Goal: Task Accomplishment & Management: Manage account settings

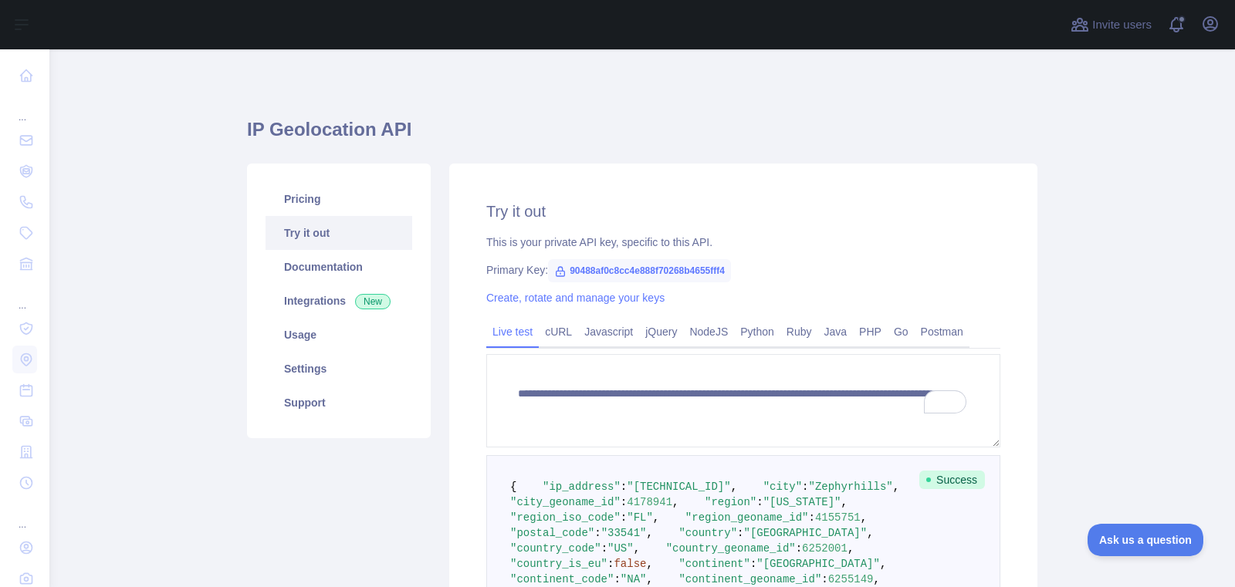
scroll to position [345, 0]
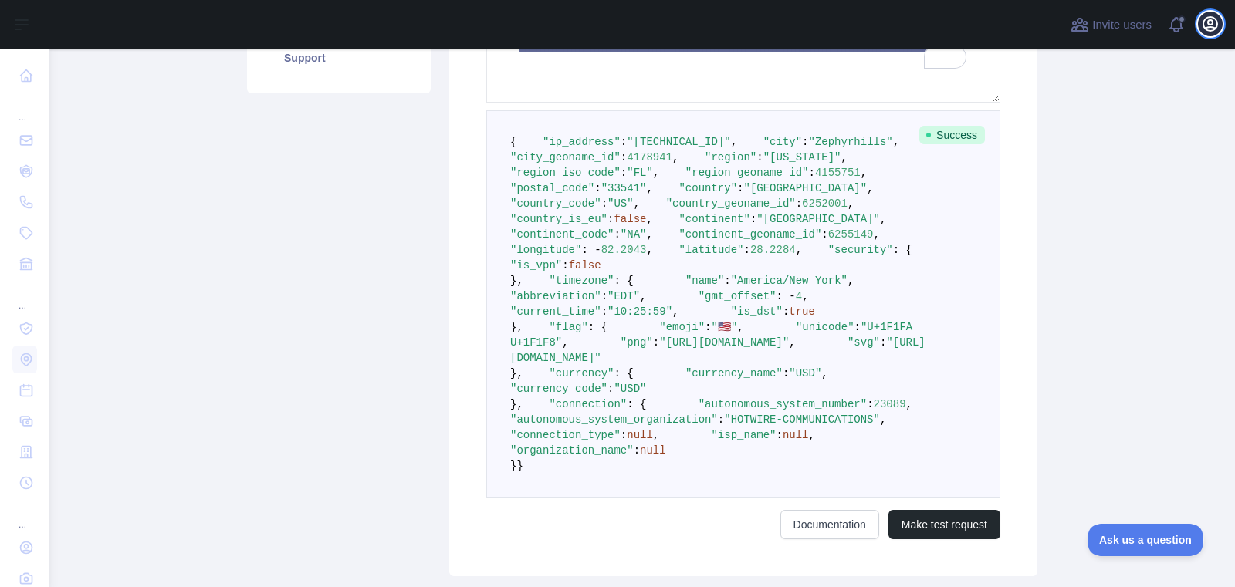
drag, startPoint x: 1212, startPoint y: 25, endPoint x: 1194, endPoint y: 36, distance: 21.2
click at [1211, 25] on icon "button" at bounding box center [1210, 24] width 14 height 14
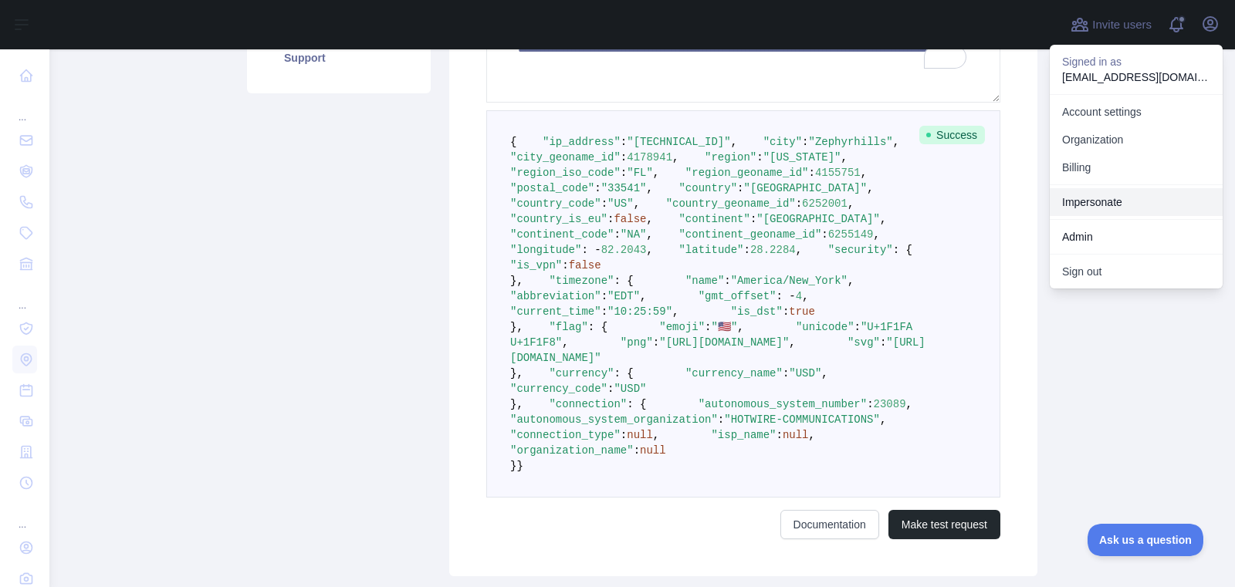
drag, startPoint x: 1102, startPoint y: 205, endPoint x: 1065, endPoint y: 205, distance: 36.3
click at [1102, 205] on link "Impersonate" at bounding box center [1136, 202] width 173 height 28
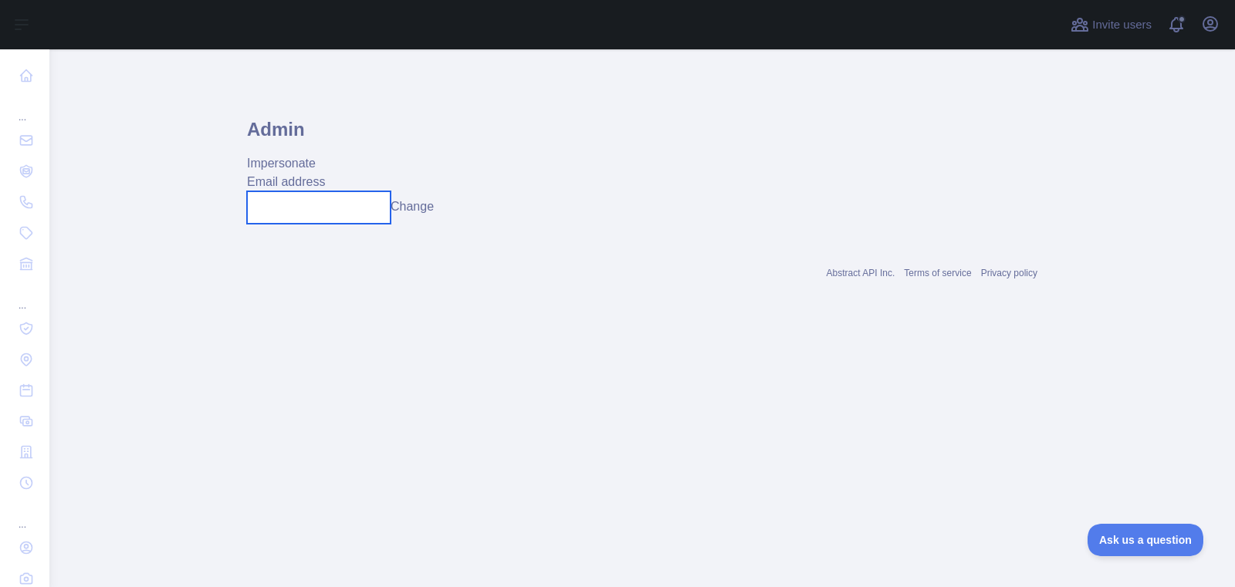
click at [294, 216] on input "text" at bounding box center [319, 207] width 144 height 32
paste input "**********"
type input "**********"
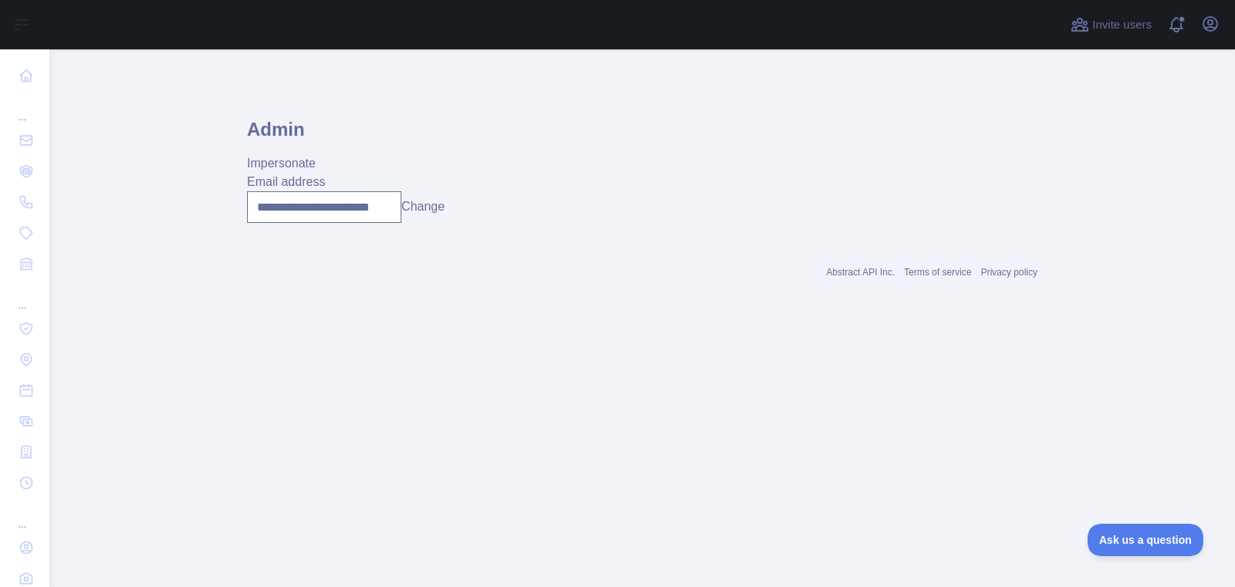
click at [421, 208] on button "Change" at bounding box center [422, 207] width 43 height 19
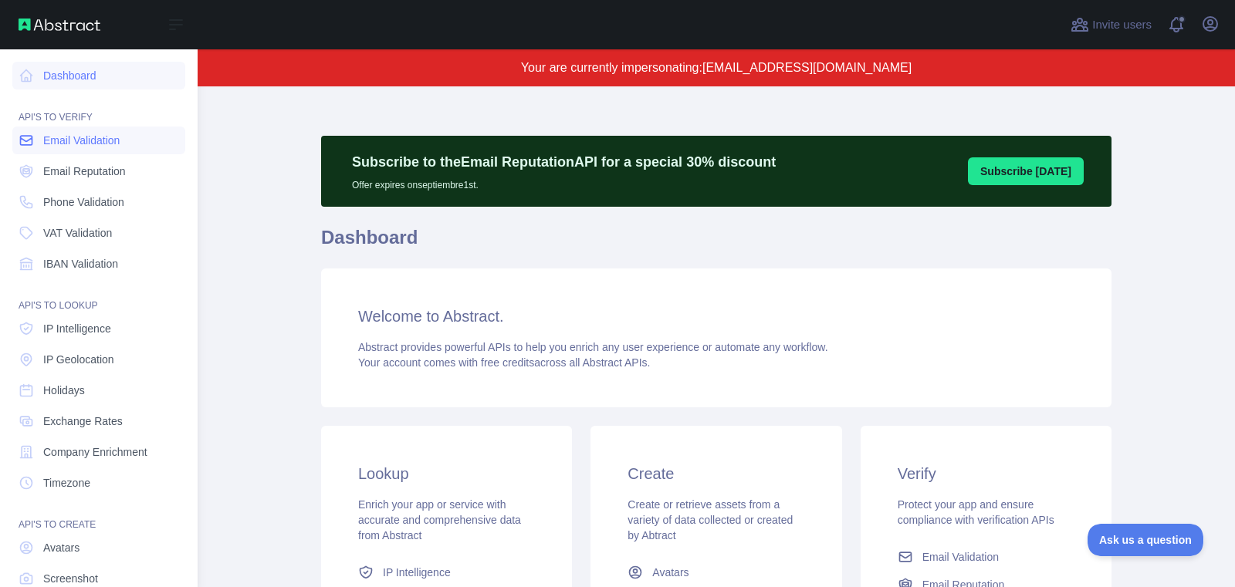
click at [76, 150] on link "Email Validation" at bounding box center [98, 141] width 173 height 28
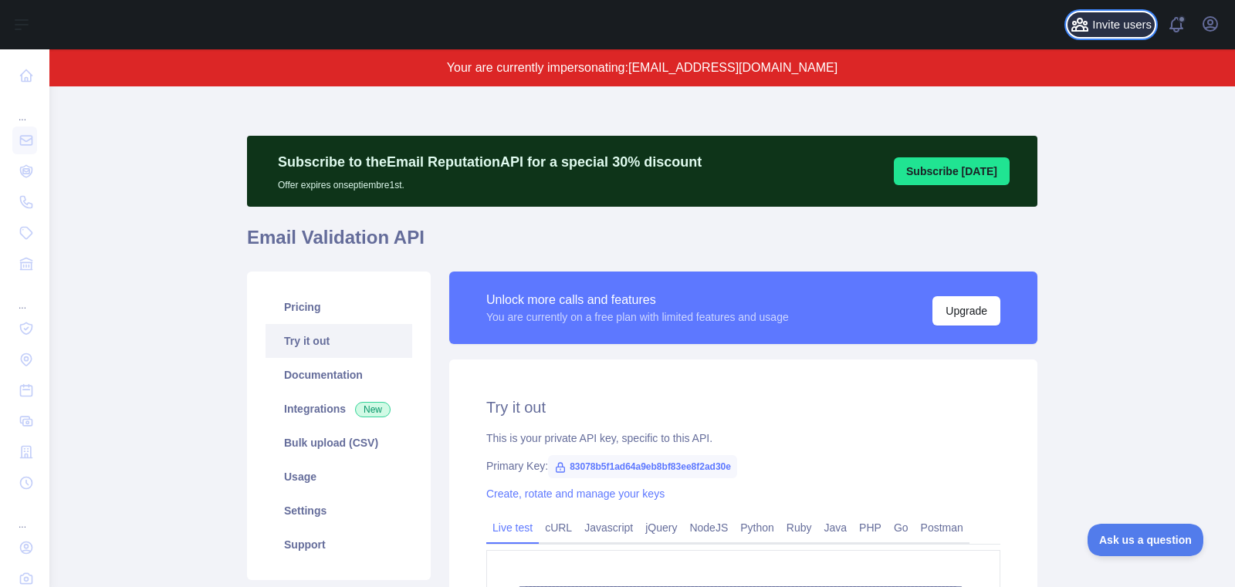
click at [1115, 29] on span "Invite users" at bounding box center [1121, 25] width 59 height 18
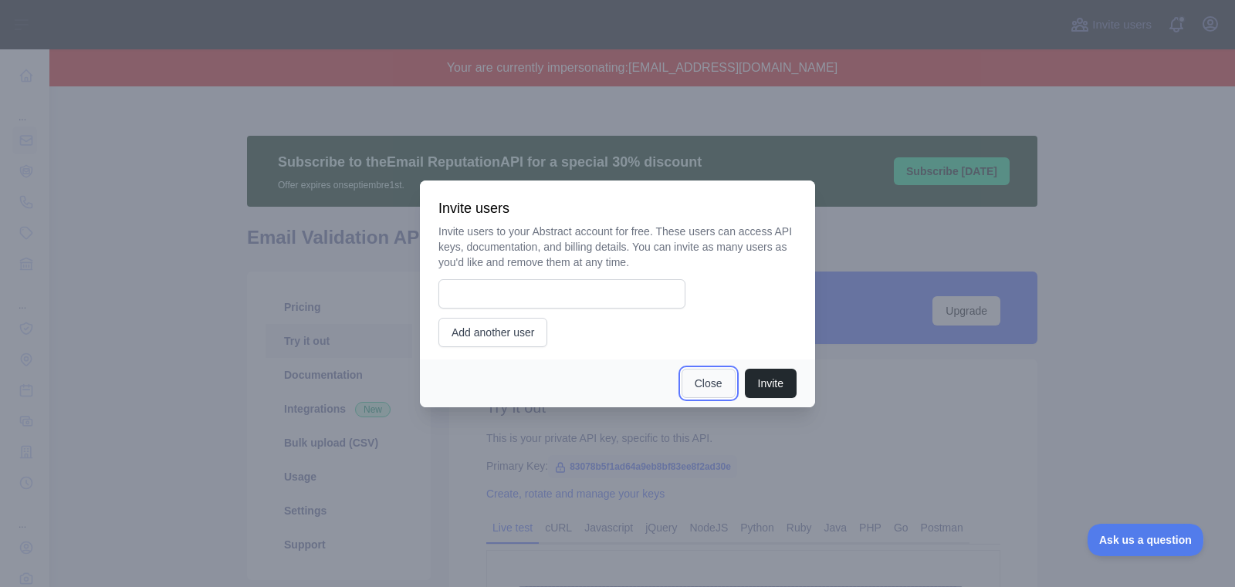
click at [699, 391] on button "Close" at bounding box center [709, 383] width 54 height 29
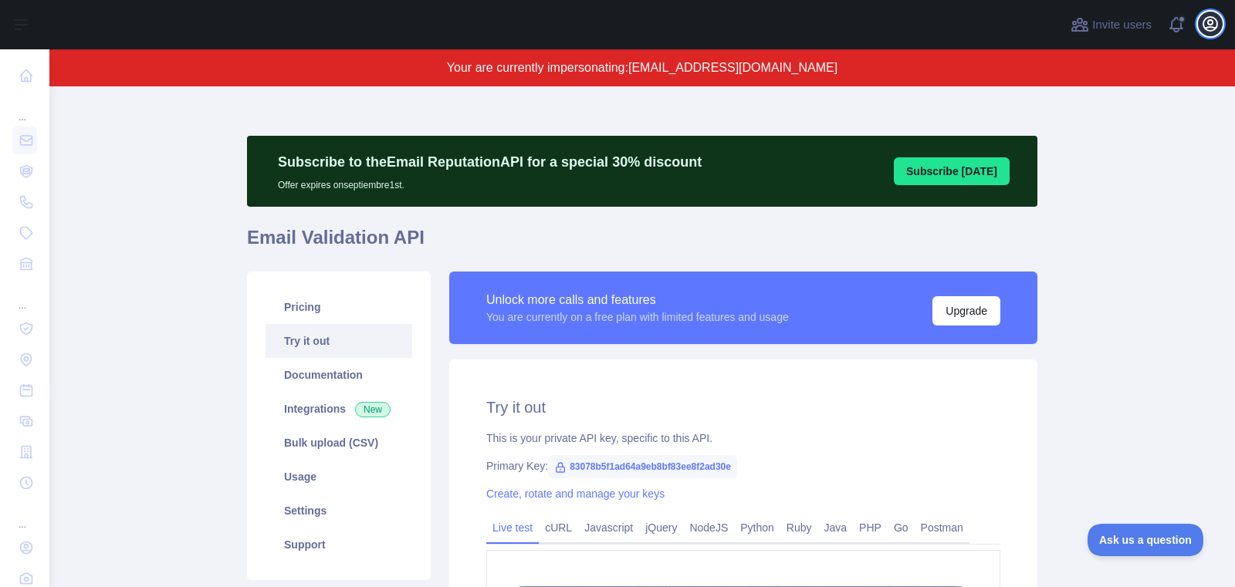
click at [1215, 25] on icon "button" at bounding box center [1210, 24] width 19 height 19
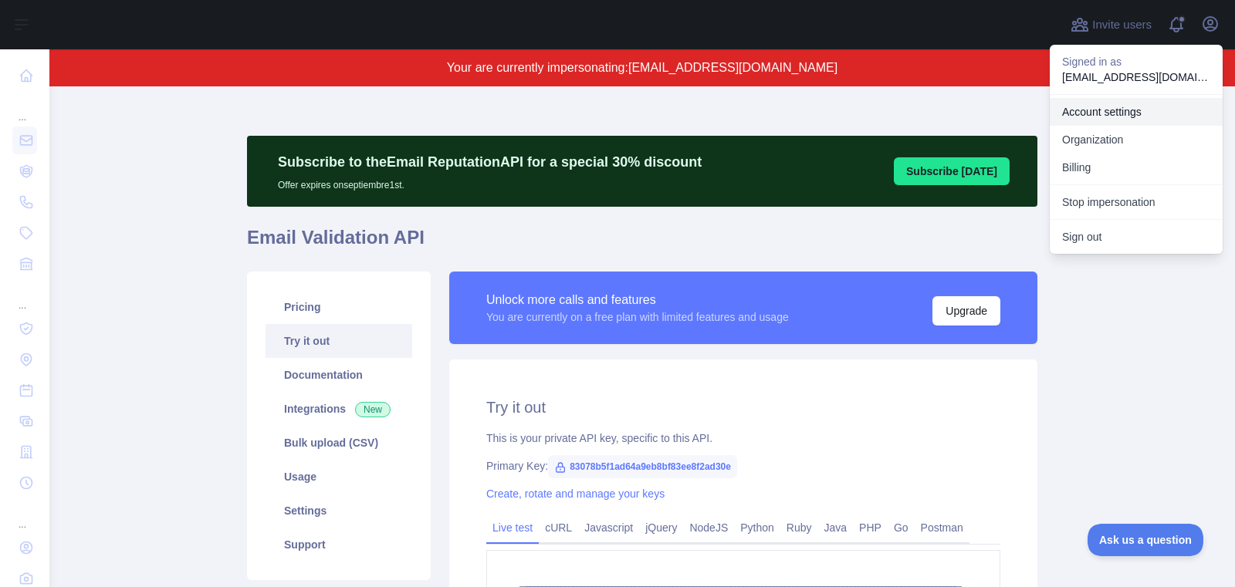
click at [1133, 115] on link "Account settings" at bounding box center [1136, 112] width 173 height 28
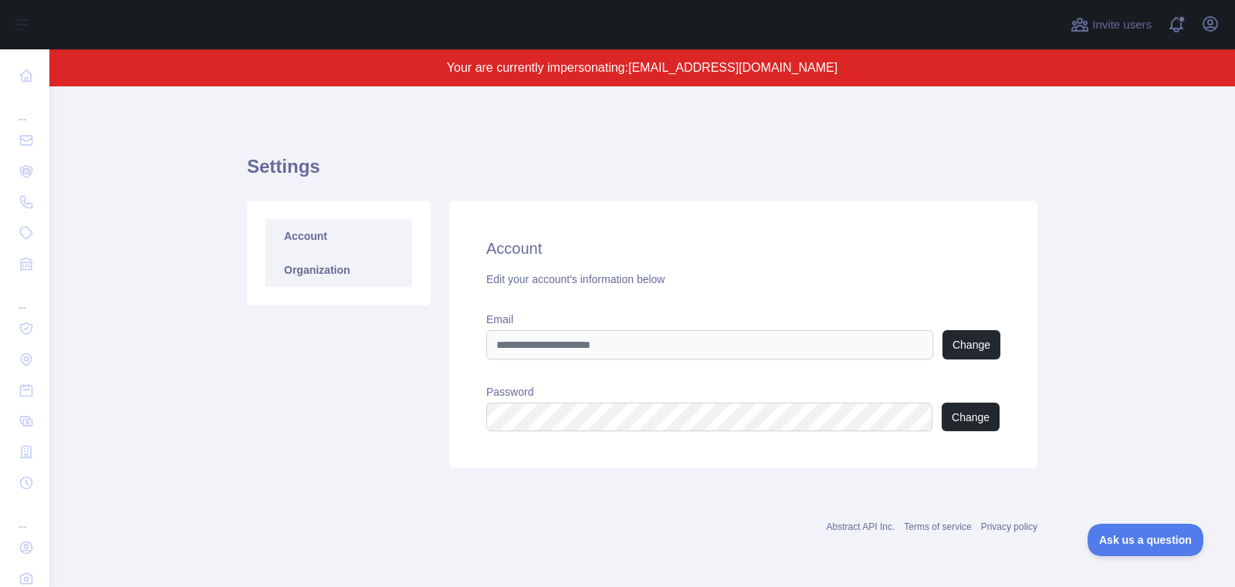
click at [328, 272] on link "Organization" at bounding box center [339, 270] width 147 height 34
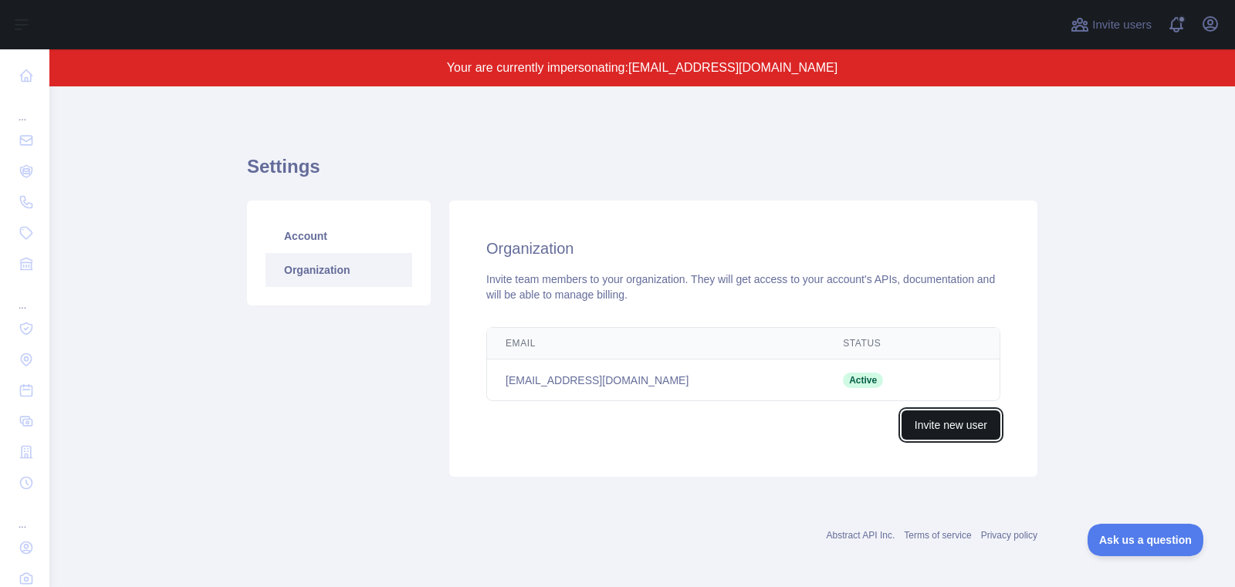
click at [971, 432] on button "Invite new user" at bounding box center [951, 425] width 99 height 29
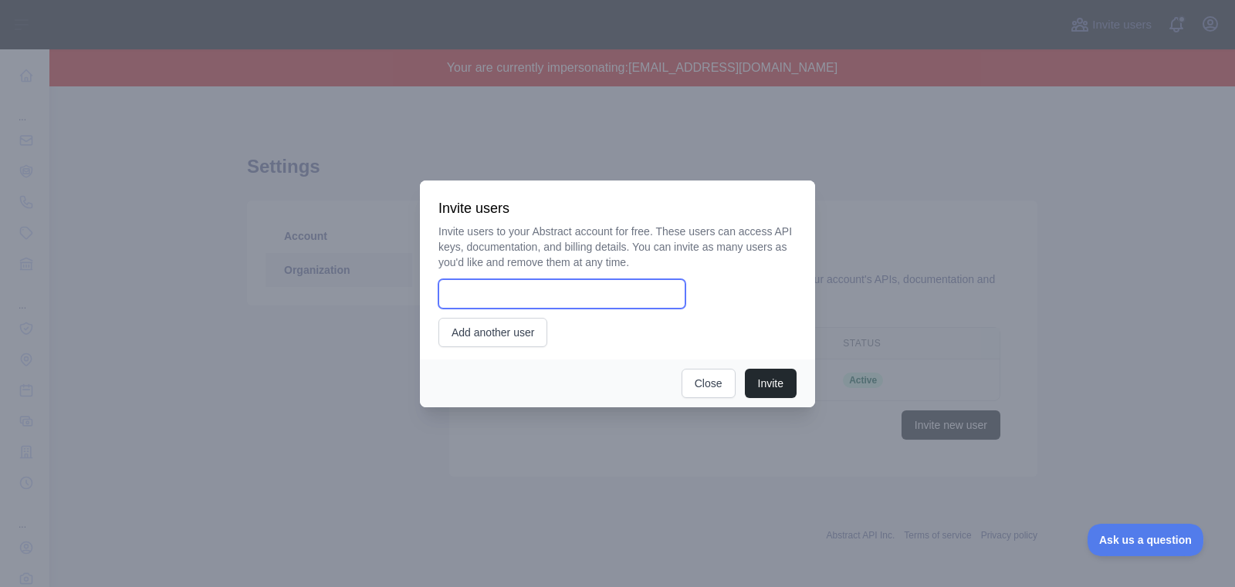
click at [573, 306] on input "email" at bounding box center [561, 293] width 247 height 29
paste input "**********"
type input "**********"
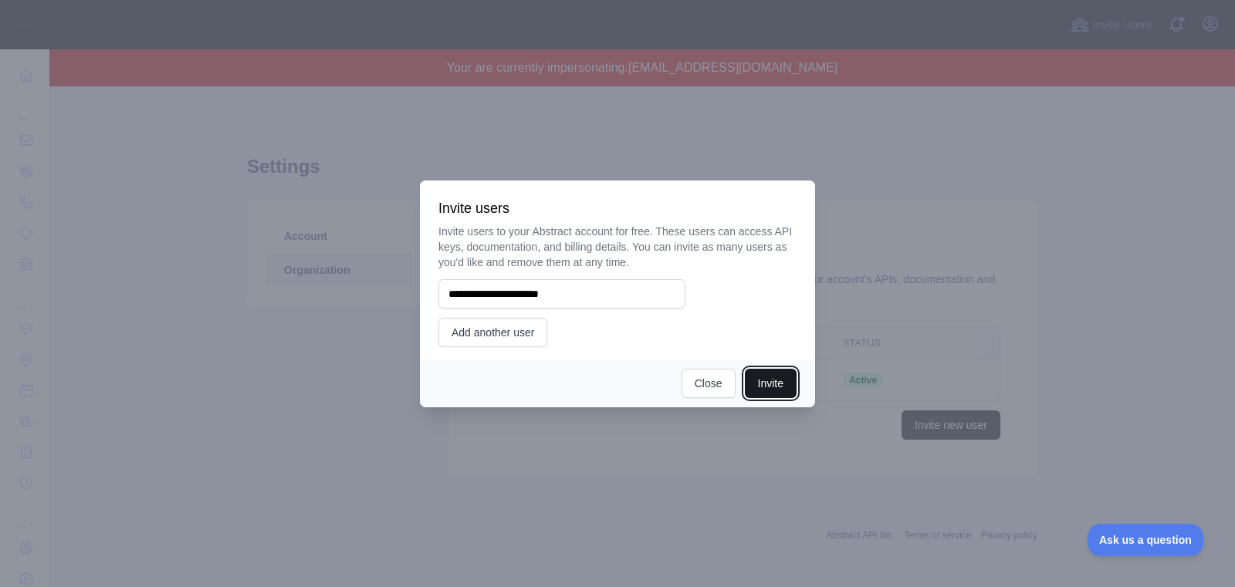
click at [767, 385] on button "Invite" at bounding box center [771, 383] width 52 height 29
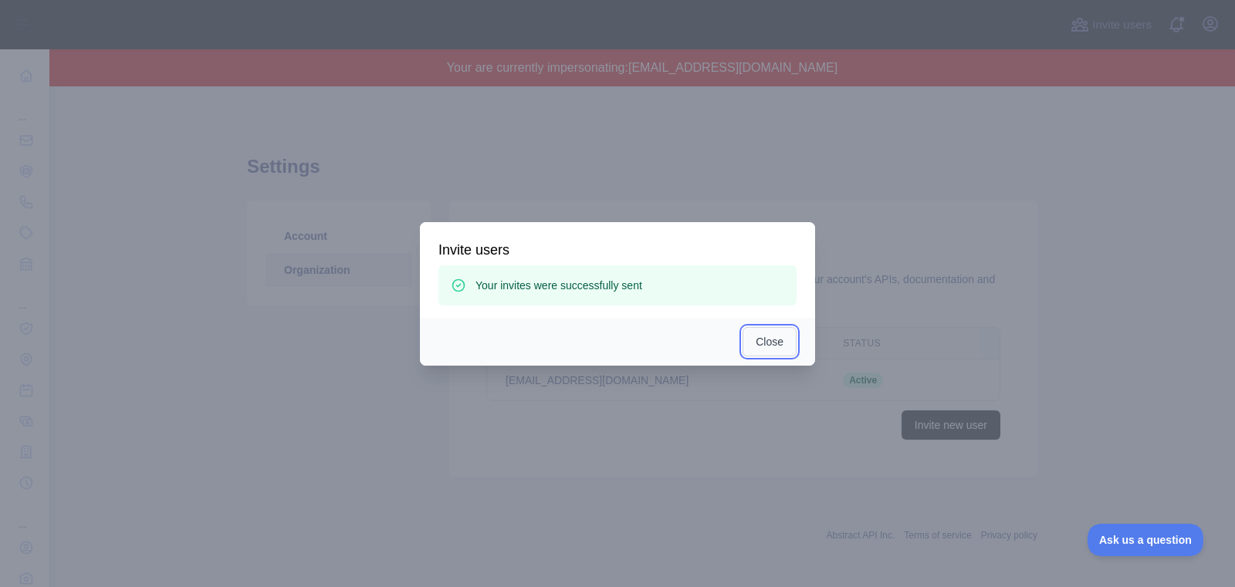
click at [773, 343] on button "Close" at bounding box center [770, 341] width 54 height 29
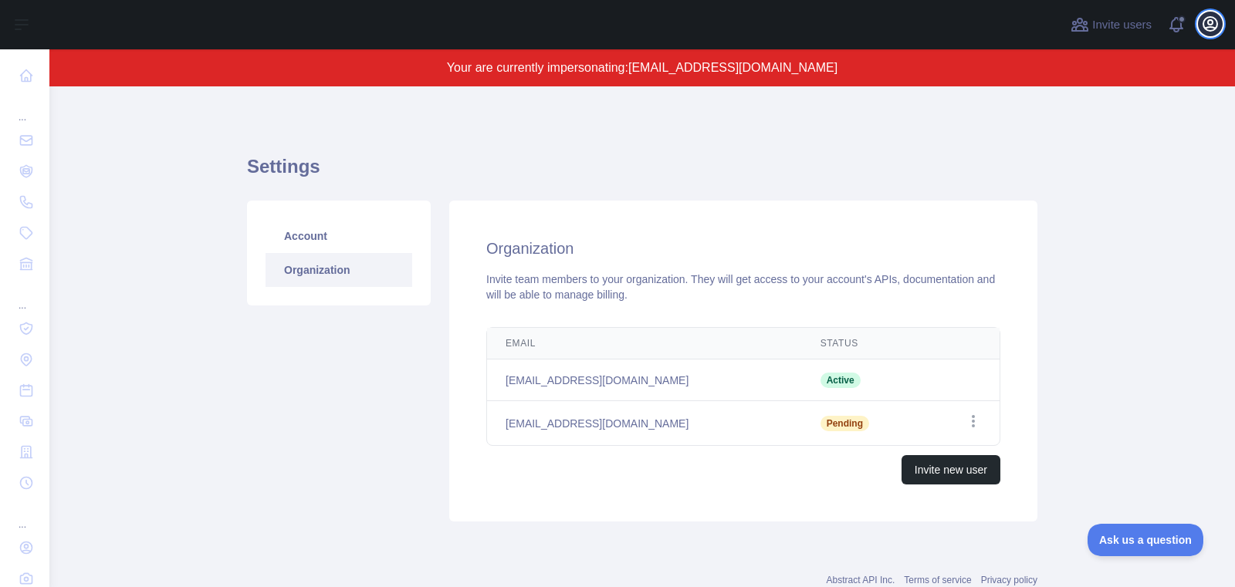
click at [1213, 31] on icon "button" at bounding box center [1210, 24] width 19 height 19
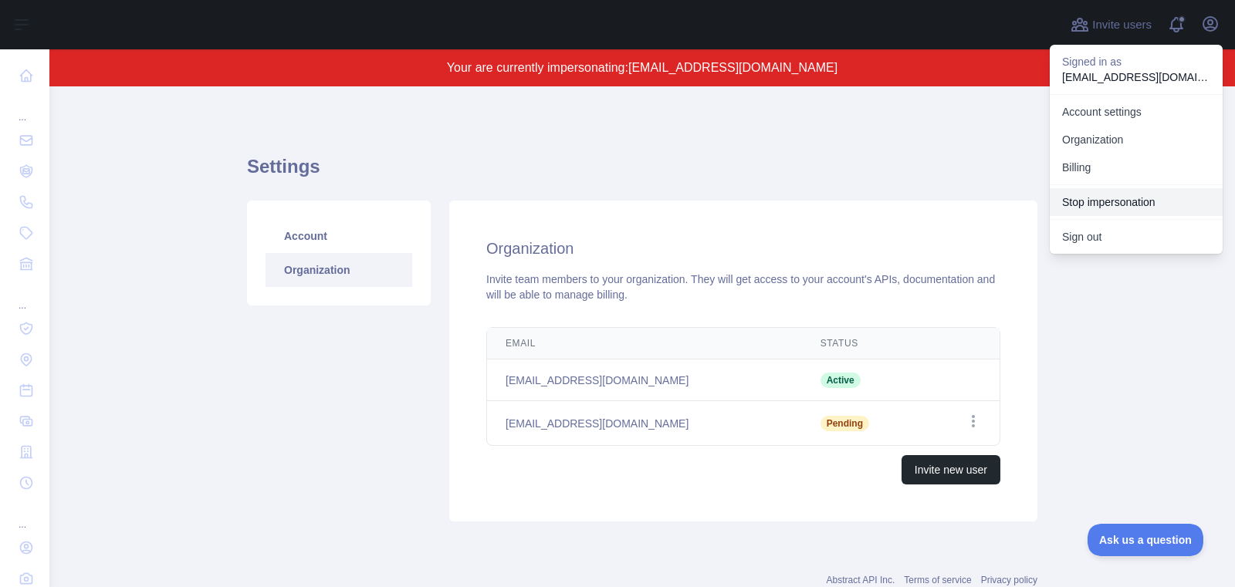
click at [1108, 202] on button "Stop impersonation" at bounding box center [1136, 202] width 173 height 28
